Goal: Use online tool/utility: Utilize a website feature to perform a specific function

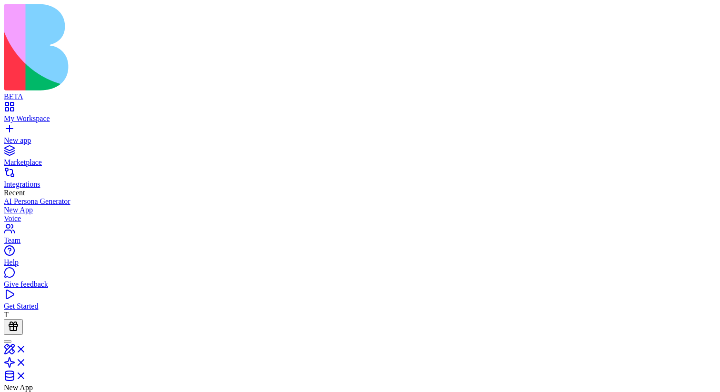
drag, startPoint x: 591, startPoint y: 103, endPoint x: 655, endPoint y: 103, distance: 63.3
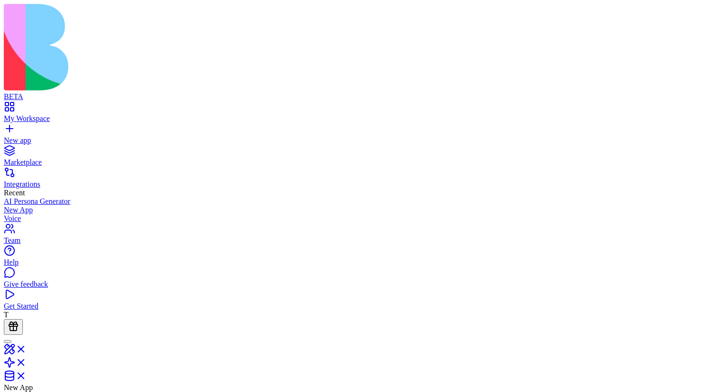
drag, startPoint x: 424, startPoint y: 103, endPoint x: 513, endPoint y: 105, distance: 89.0
